Goal: Information Seeking & Learning: Understand process/instructions

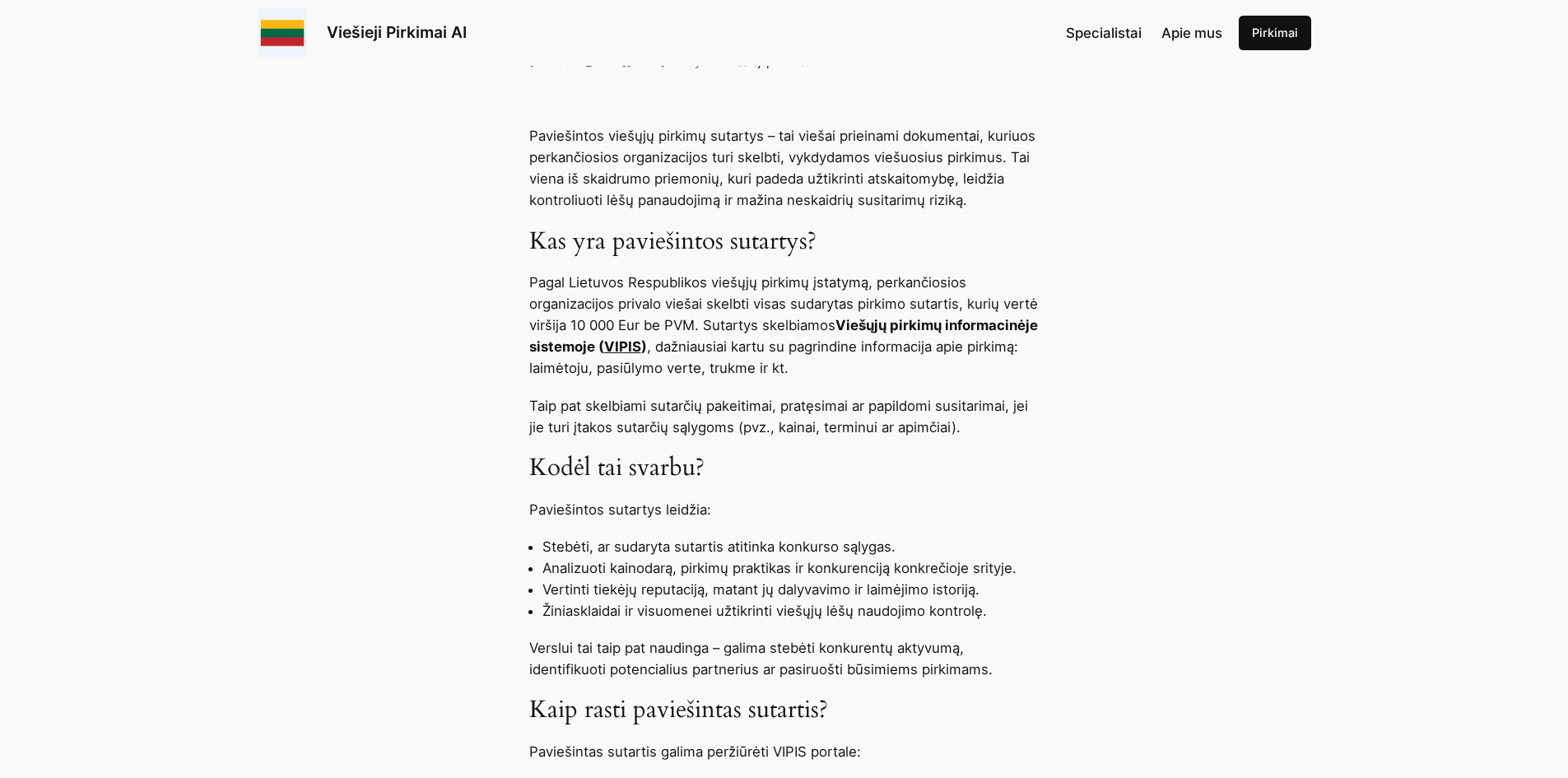
scroll to position [658, 0]
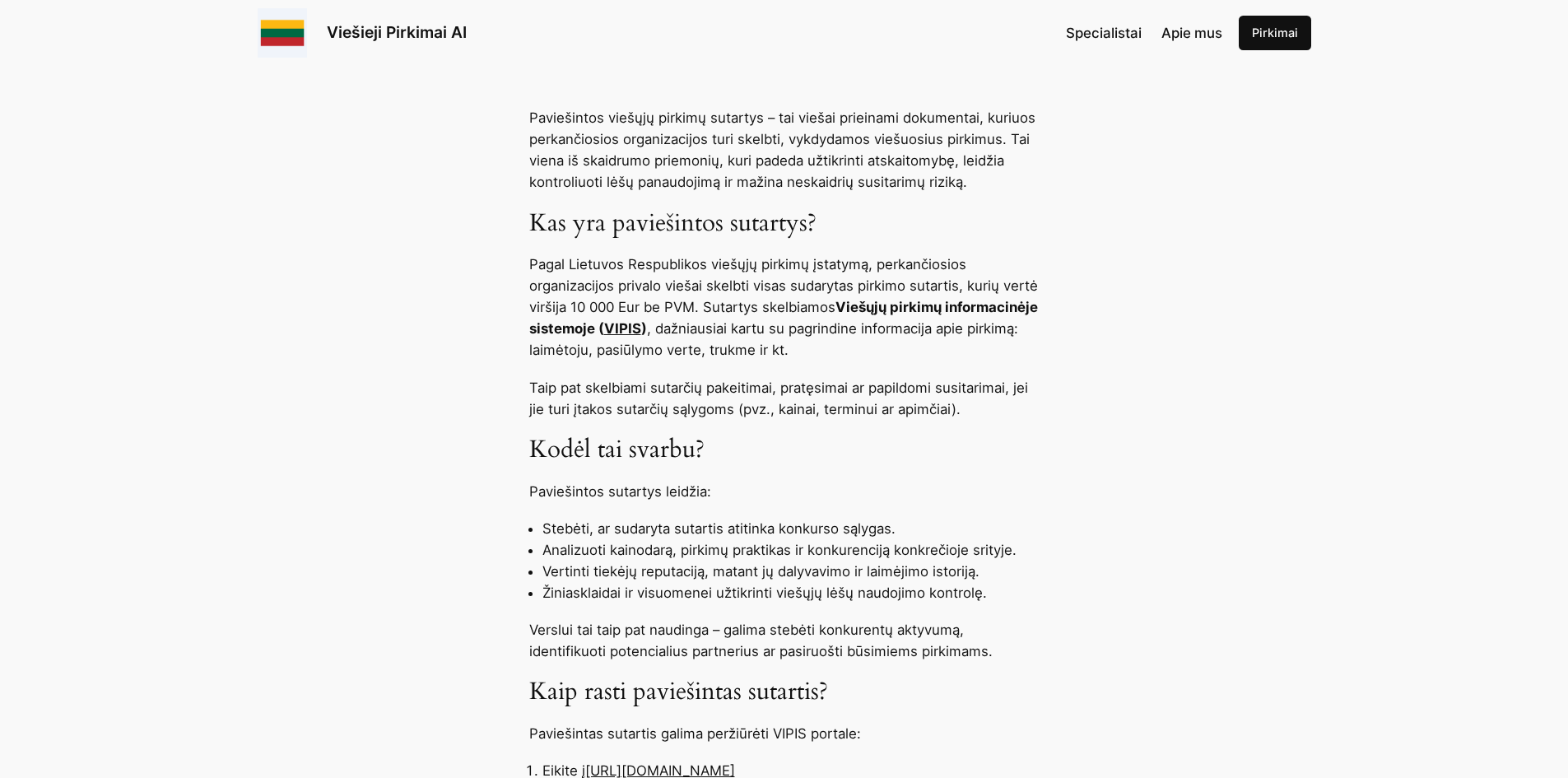
click at [641, 326] on link "VIPIS" at bounding box center [622, 328] width 37 height 16
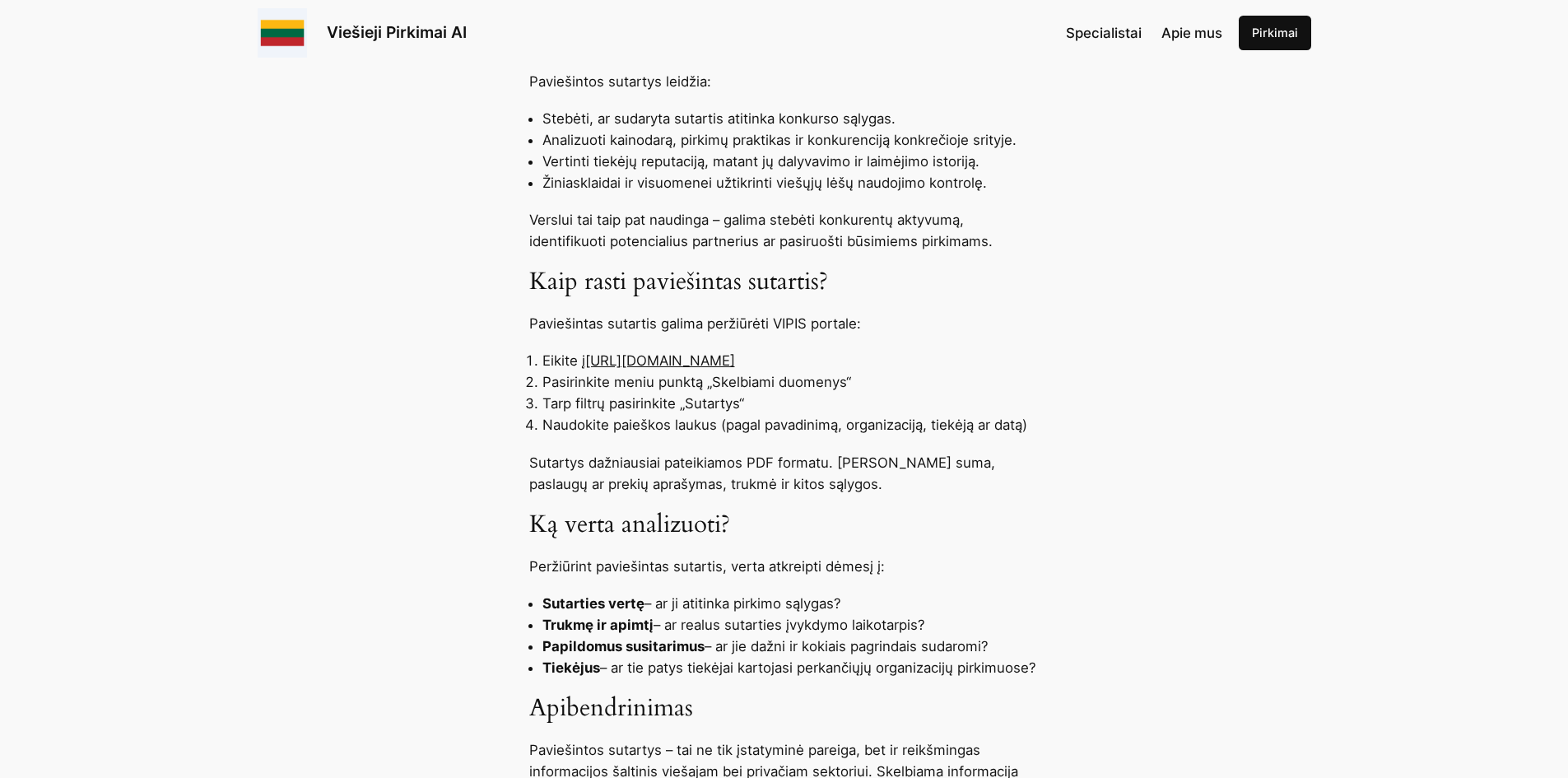
scroll to position [1070, 0]
click at [604, 374] on li "Pasirinkite meniu punktą „Skelbiami duomenys“" at bounding box center [791, 380] width 497 height 21
click at [605, 363] on link "https://pirkimai.eviesiejipirkimai.lt" at bounding box center [660, 358] width 150 height 16
drag, startPoint x: 588, startPoint y: 359, endPoint x: 808, endPoint y: 352, distance: 220.1
click at [808, 352] on li "Eikite į https://pirkimai.eviesiejipirkimai.lt" at bounding box center [791, 358] width 497 height 21
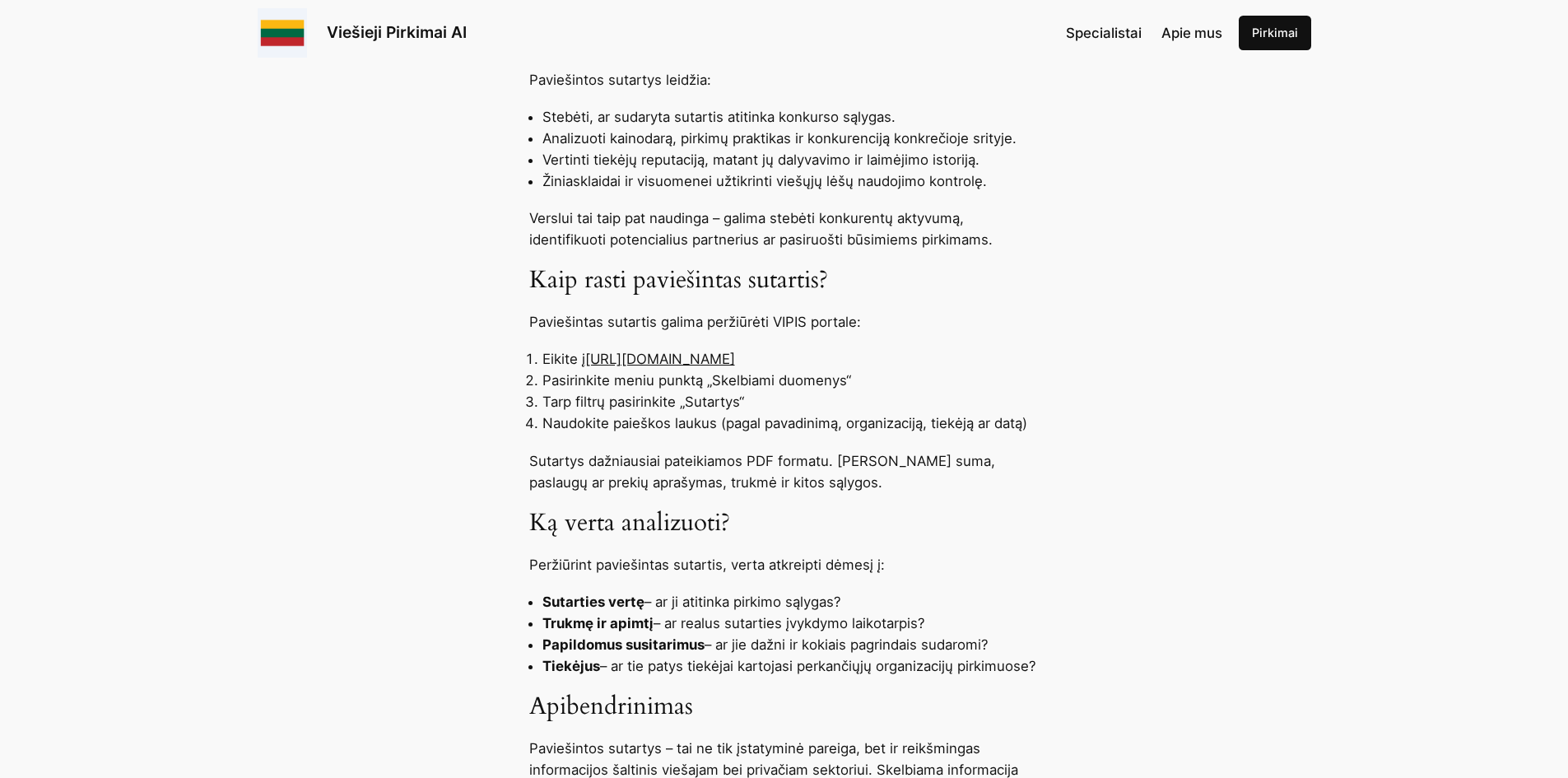
copy link "https://pirkimai.eviesiejipirkimai.lt"
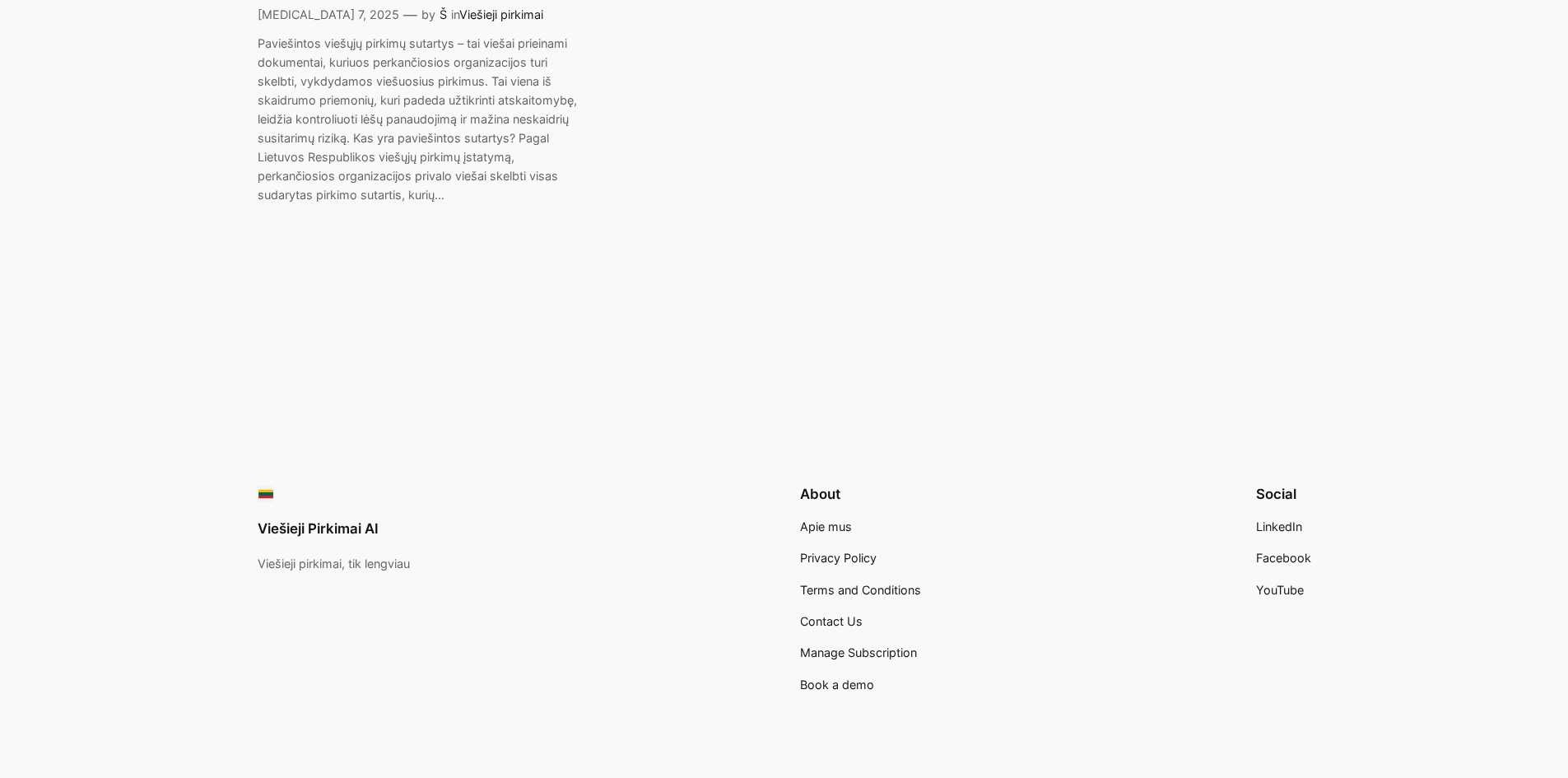
scroll to position [726, 0]
